Goal: Task Accomplishment & Management: Manage account settings

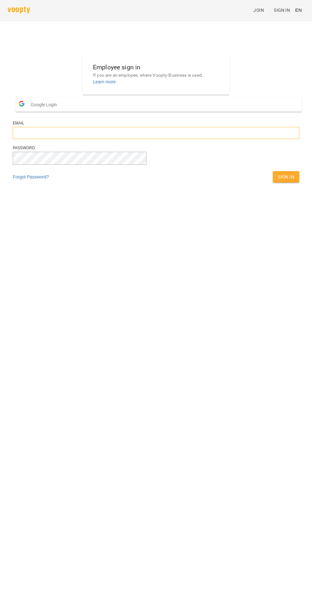
click at [166, 139] on input "email" at bounding box center [156, 133] width 286 height 12
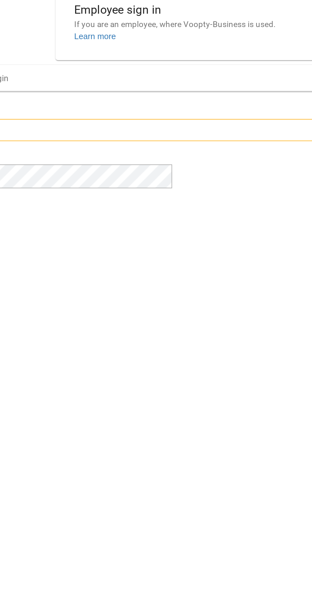
type input "**********"
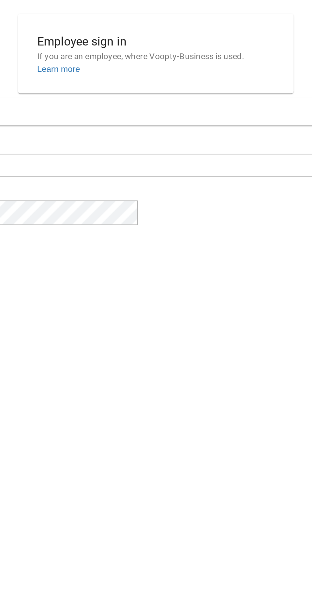
click at [154, 112] on button "Google Login" at bounding box center [158, 104] width 286 height 14
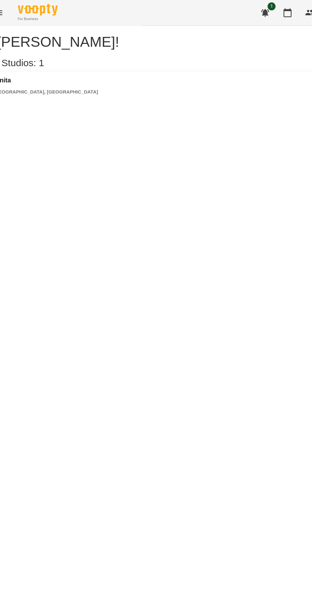
click at [75, 78] on div "Espanita Kyiv, [GEOGRAPHIC_DATA]" at bounding box center [156, 69] width 312 height 23
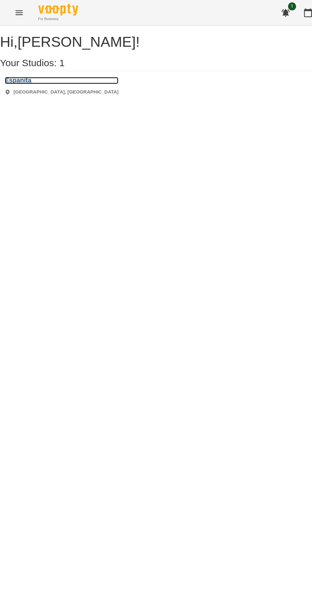
click at [27, 67] on h3 "Espanita" at bounding box center [49, 64] width 91 height 6
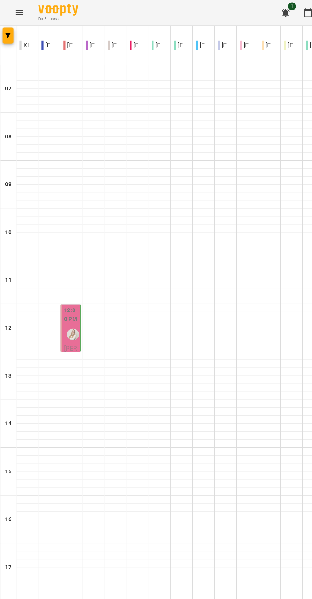
click at [6, 28] on icon "button" at bounding box center [6, 28] width 4 height 4
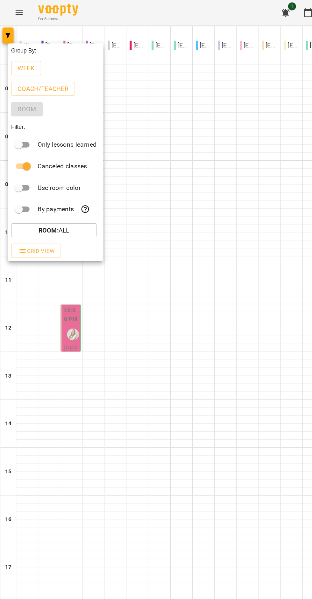
click at [22, 55] on p "Week" at bounding box center [21, 55] width 14 height 8
